Goal: Task Accomplishment & Management: Use online tool/utility

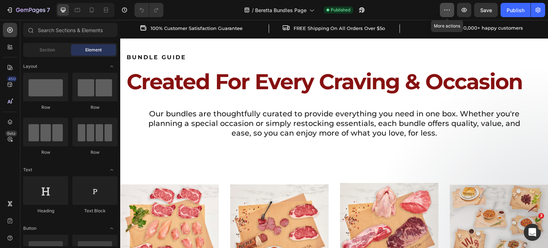
click at [446, 9] on icon "button" at bounding box center [447, 9] width 7 height 7
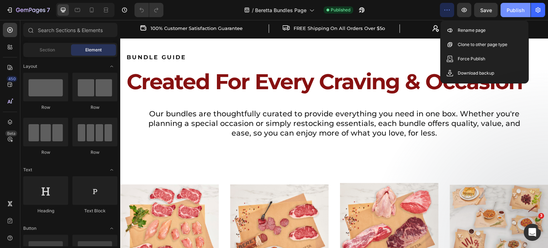
click at [517, 12] on div "Publish" at bounding box center [516, 9] width 18 height 7
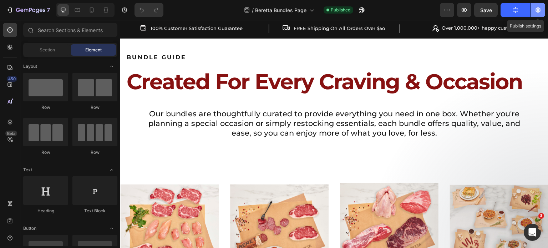
click at [540, 11] on icon "button" at bounding box center [538, 9] width 5 height 5
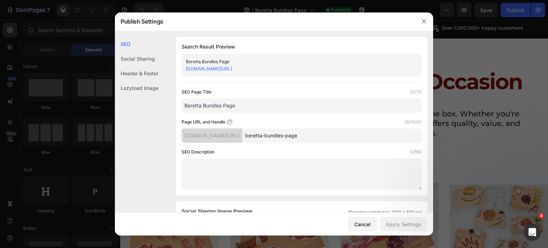
click at [356, 137] on input "beretta-bundles-page" at bounding box center [332, 136] width 180 height 14
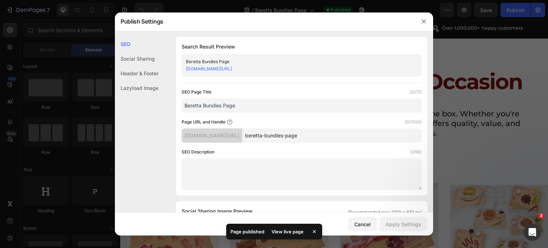
drag, startPoint x: 356, startPoint y: 137, endPoint x: 274, endPoint y: 136, distance: 81.4
click at [274, 136] on div "[DOMAIN_NAME][URL] beretta-bundles-page" at bounding box center [302, 136] width 240 height 14
click at [294, 134] on input "beretta-bundles-page" at bounding box center [332, 136] width 180 height 14
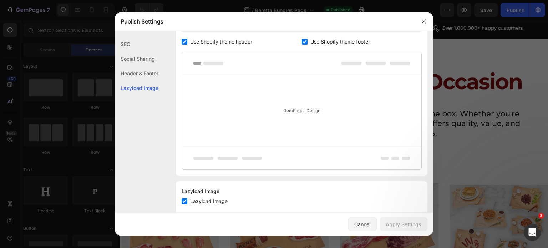
scroll to position [384, 0]
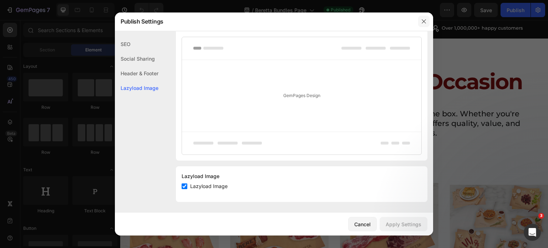
click at [422, 23] on icon "button" at bounding box center [424, 22] width 6 height 6
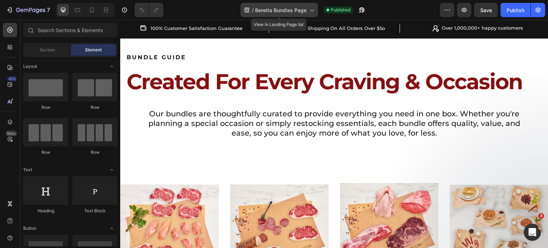
click at [278, 10] on span "Beretta Bundles Page" at bounding box center [280, 9] width 51 height 7
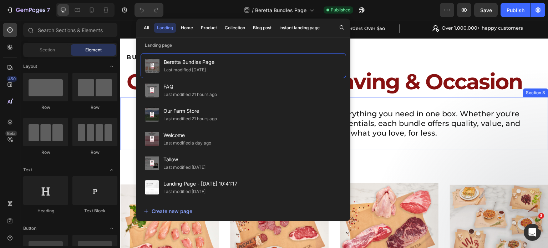
click at [375, 105] on div "Our bundles are thoughtfully curated to provide everything you need in one box.…" at bounding box center [334, 124] width 428 height 54
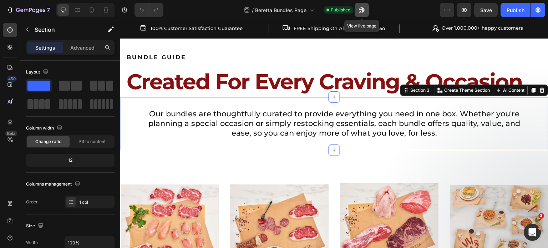
click at [360, 12] on icon "button" at bounding box center [361, 9] width 7 height 7
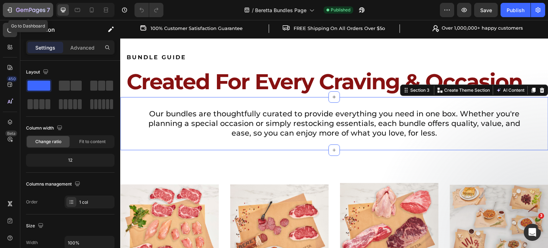
click at [31, 8] on icon "button" at bounding box center [30, 10] width 3 height 4
